Goal: Navigation & Orientation: Go to known website

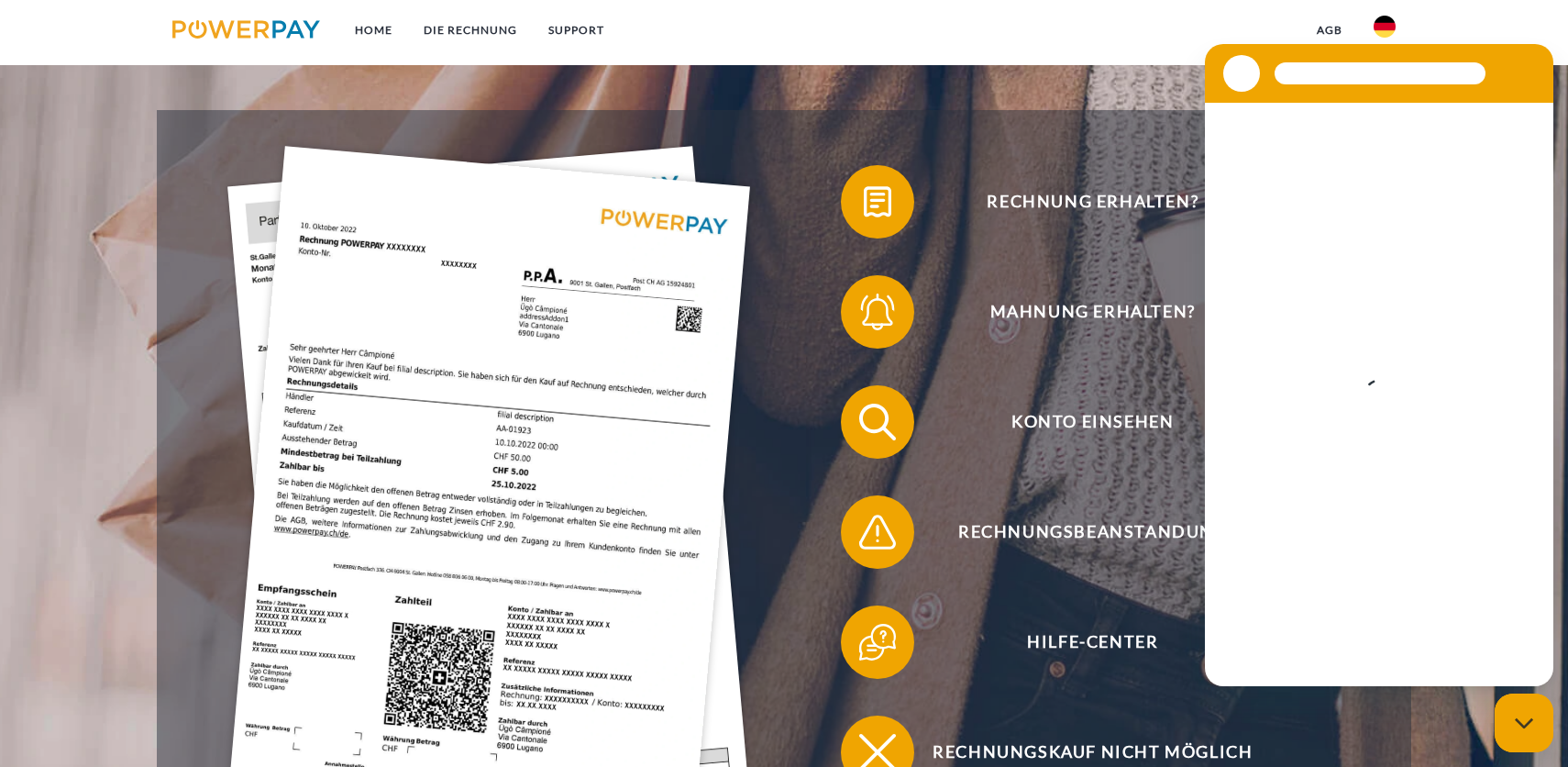
scroll to position [390, 0]
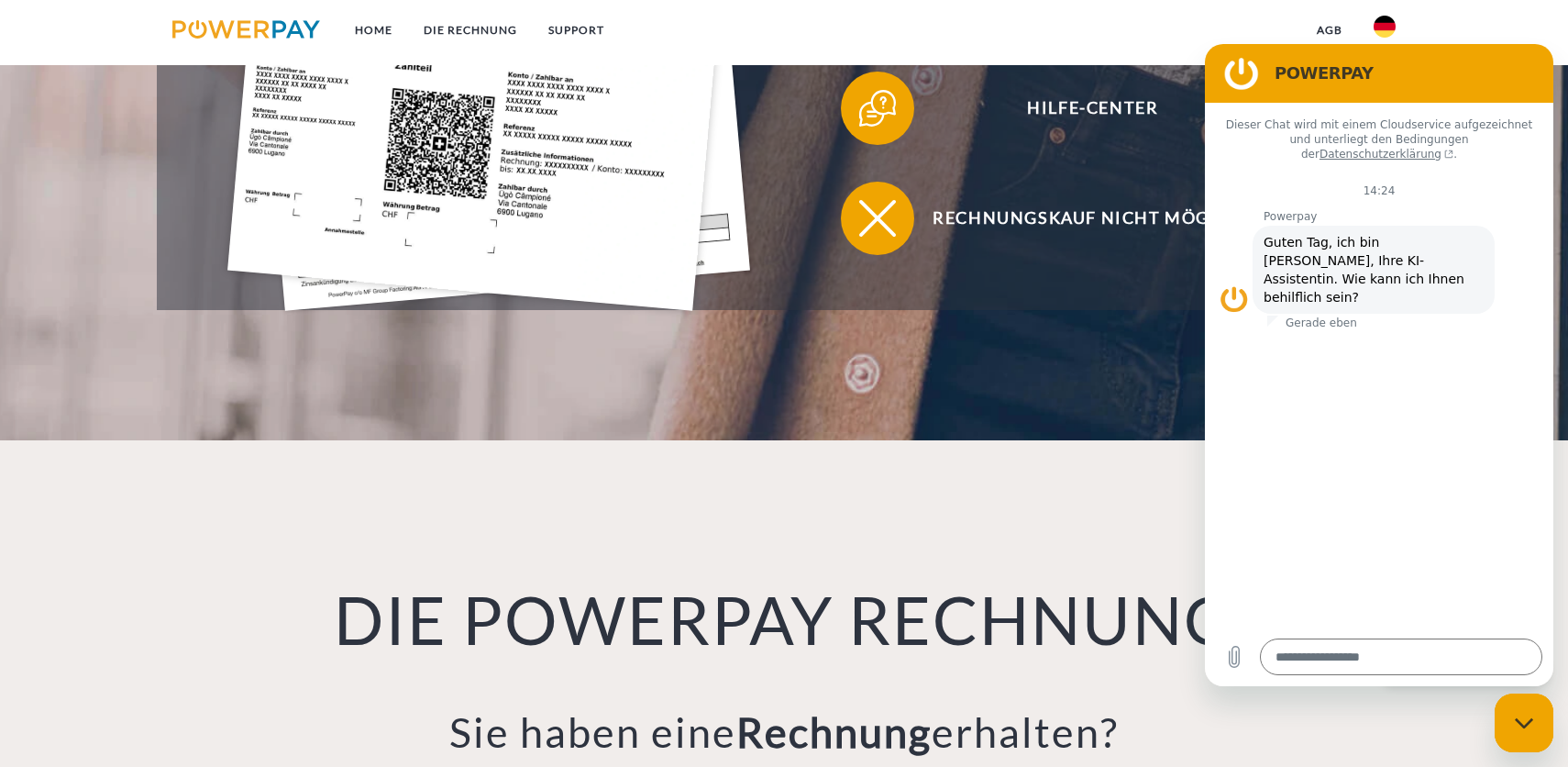
scroll to position [922, 0]
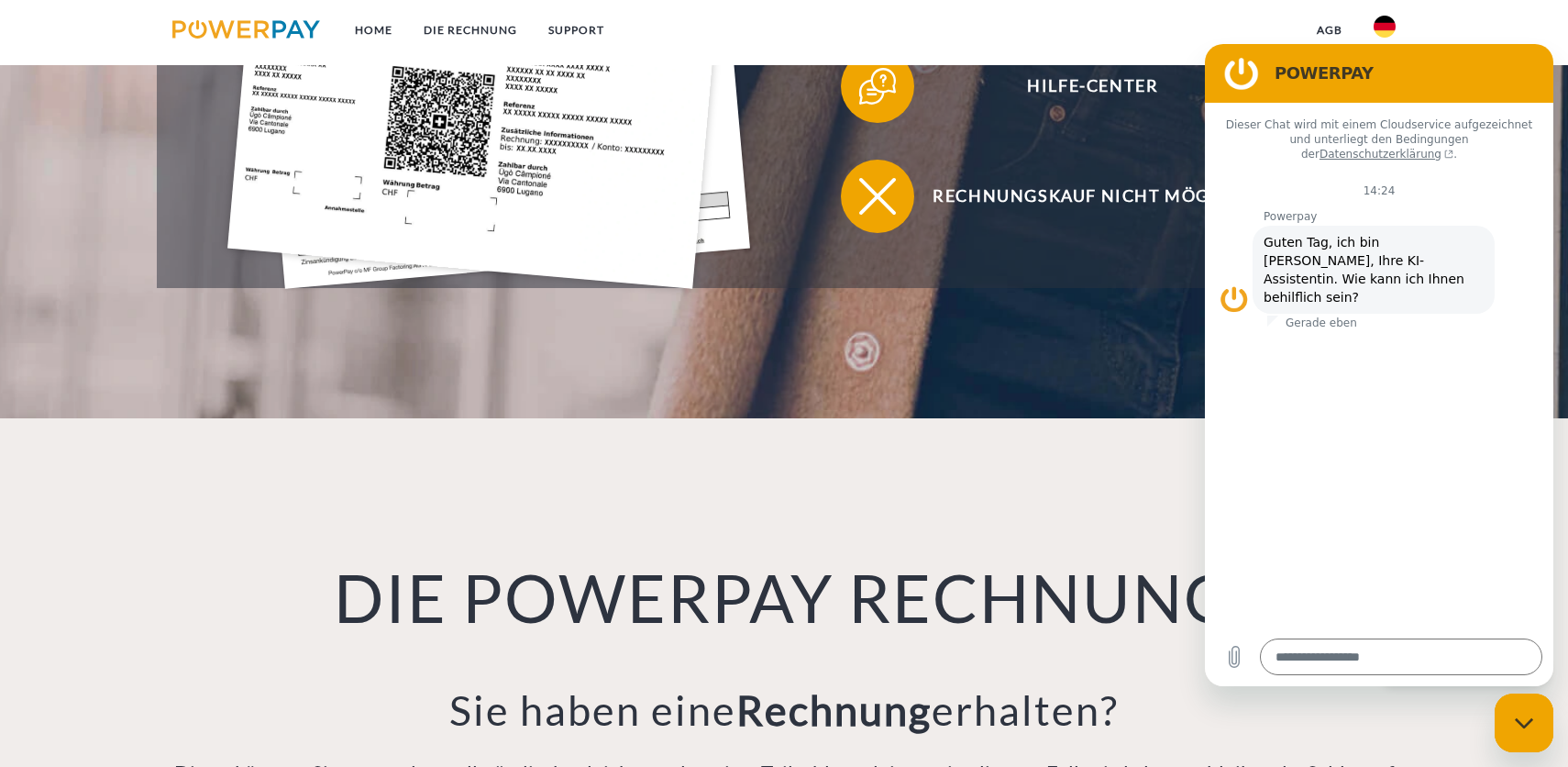
click at [1242, 72] on figure at bounding box center [1242, 73] width 37 height 37
click at [1535, 734] on div "Messaging-Fenster schließen" at bounding box center [1524, 723] width 55 height 55
type textarea "*"
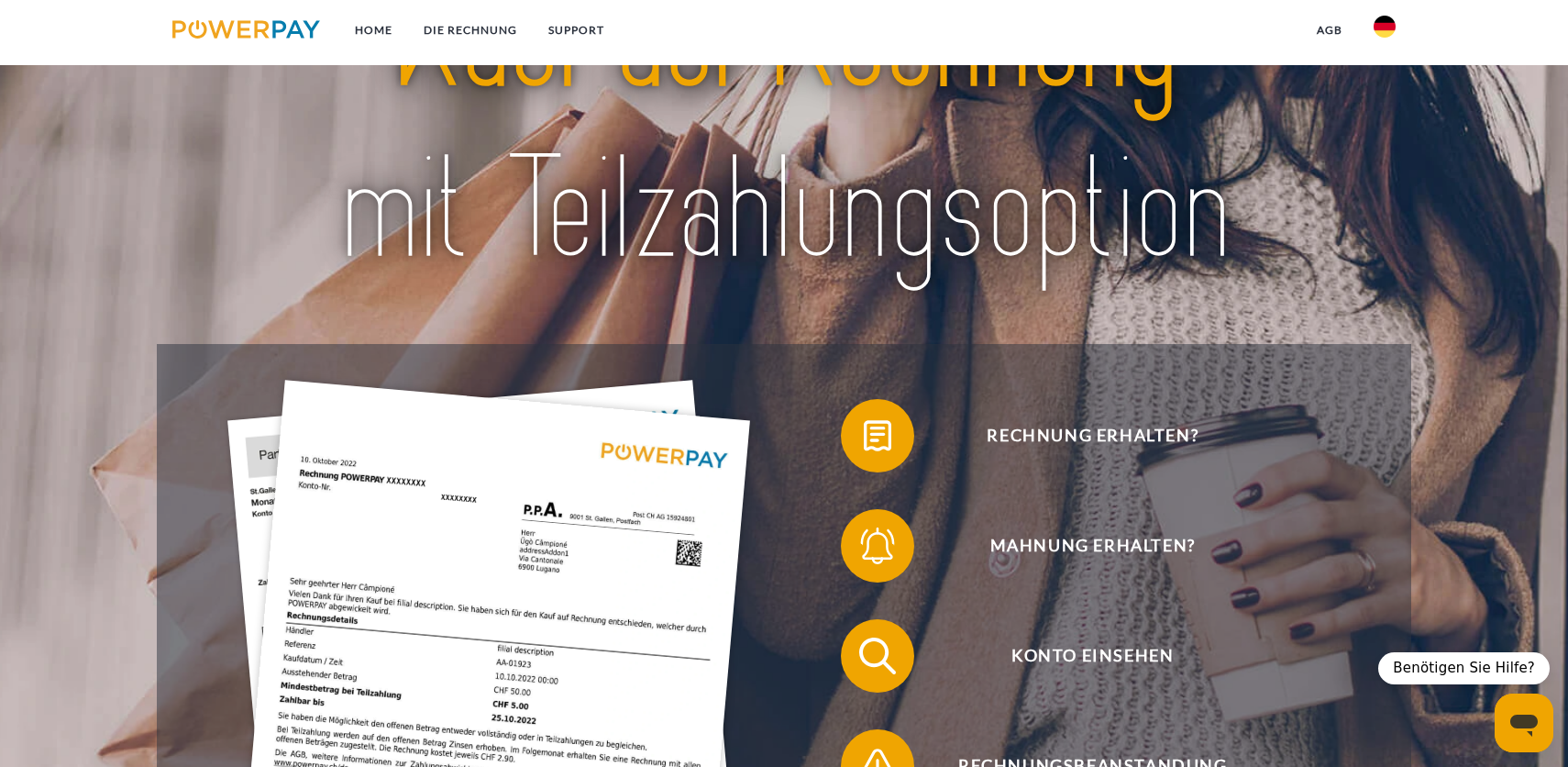
scroll to position [0, 0]
